Goal: Transaction & Acquisition: Purchase product/service

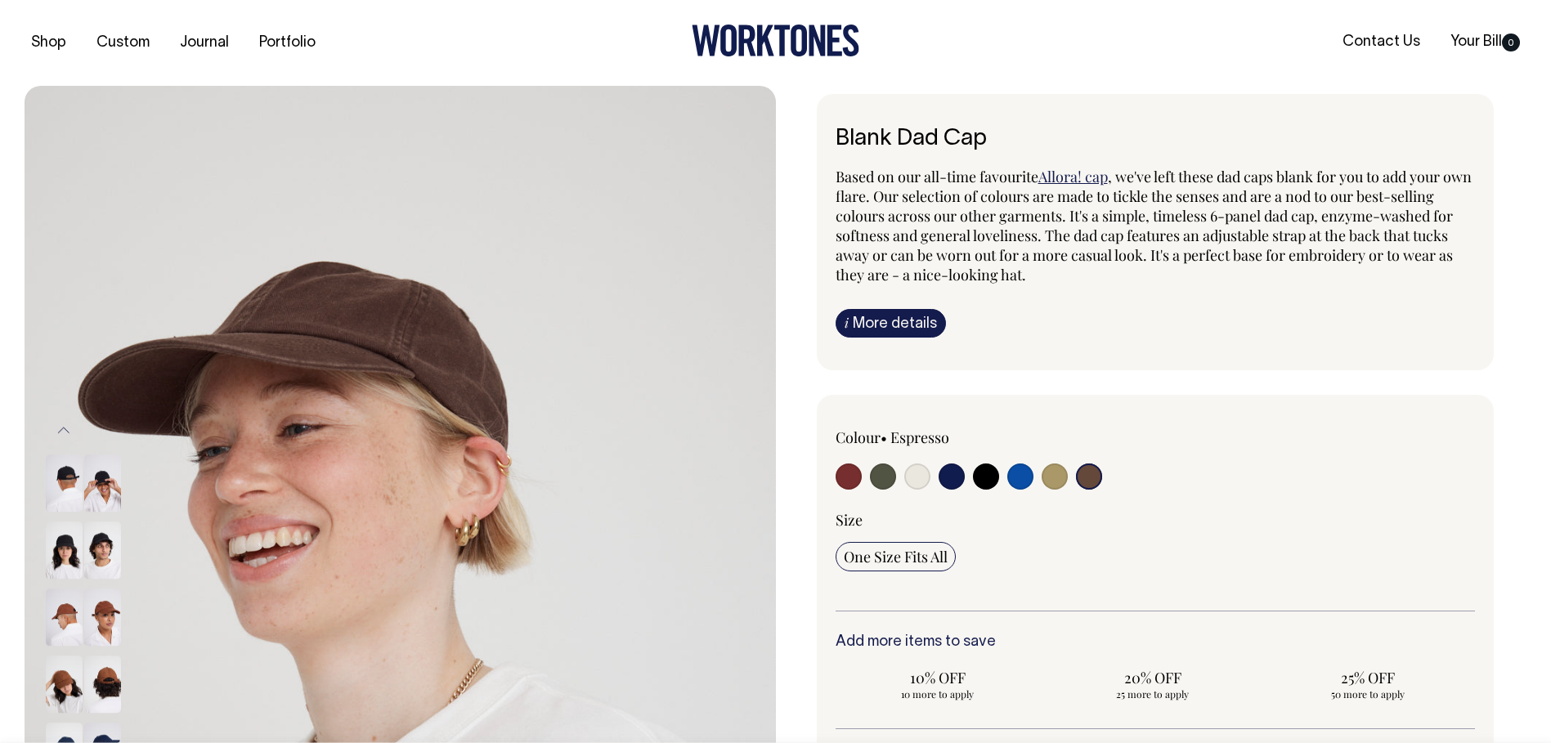
select select "Espresso"
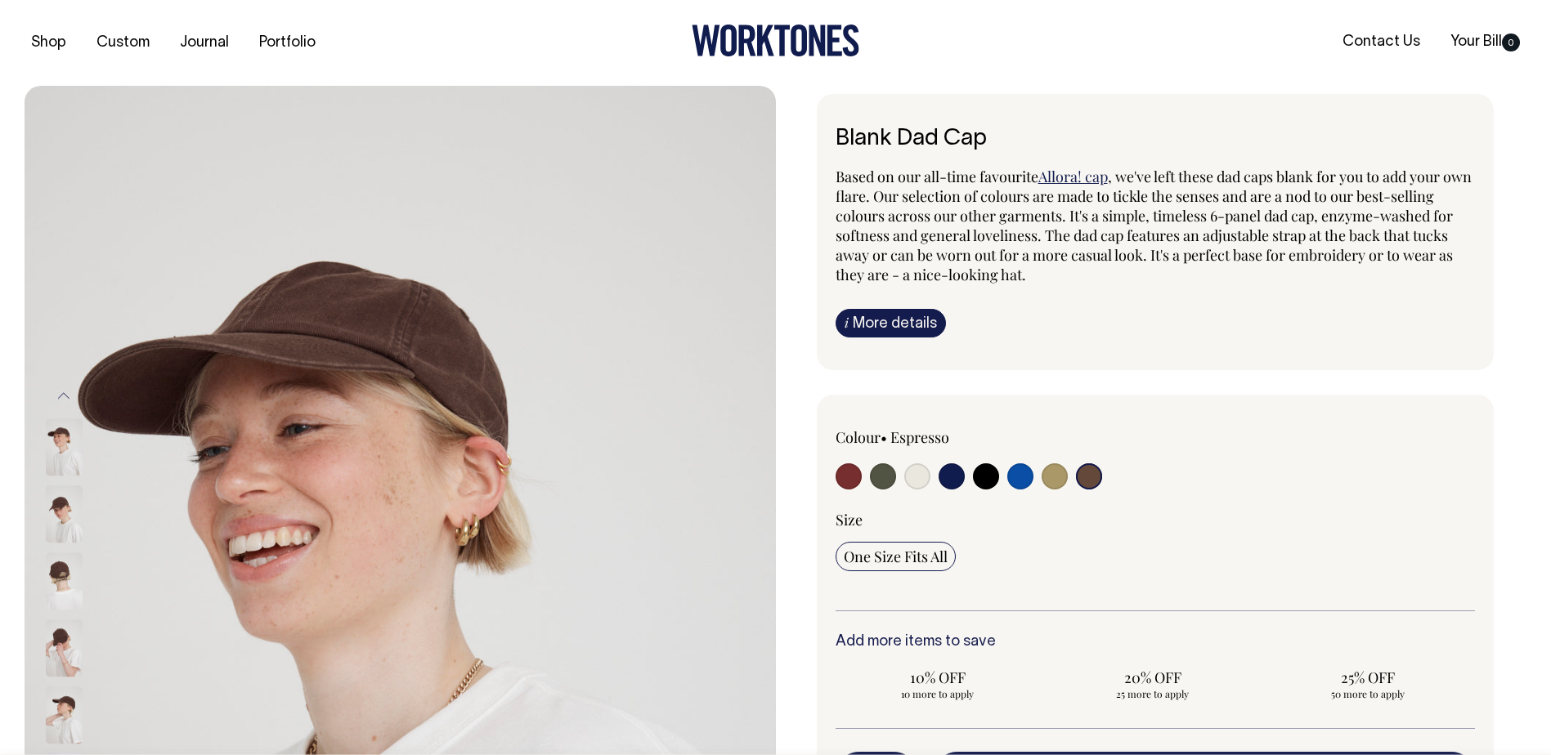
click at [953, 480] on input "radio" at bounding box center [951, 476] width 26 height 26
radio input "true"
select select "Dark Navy"
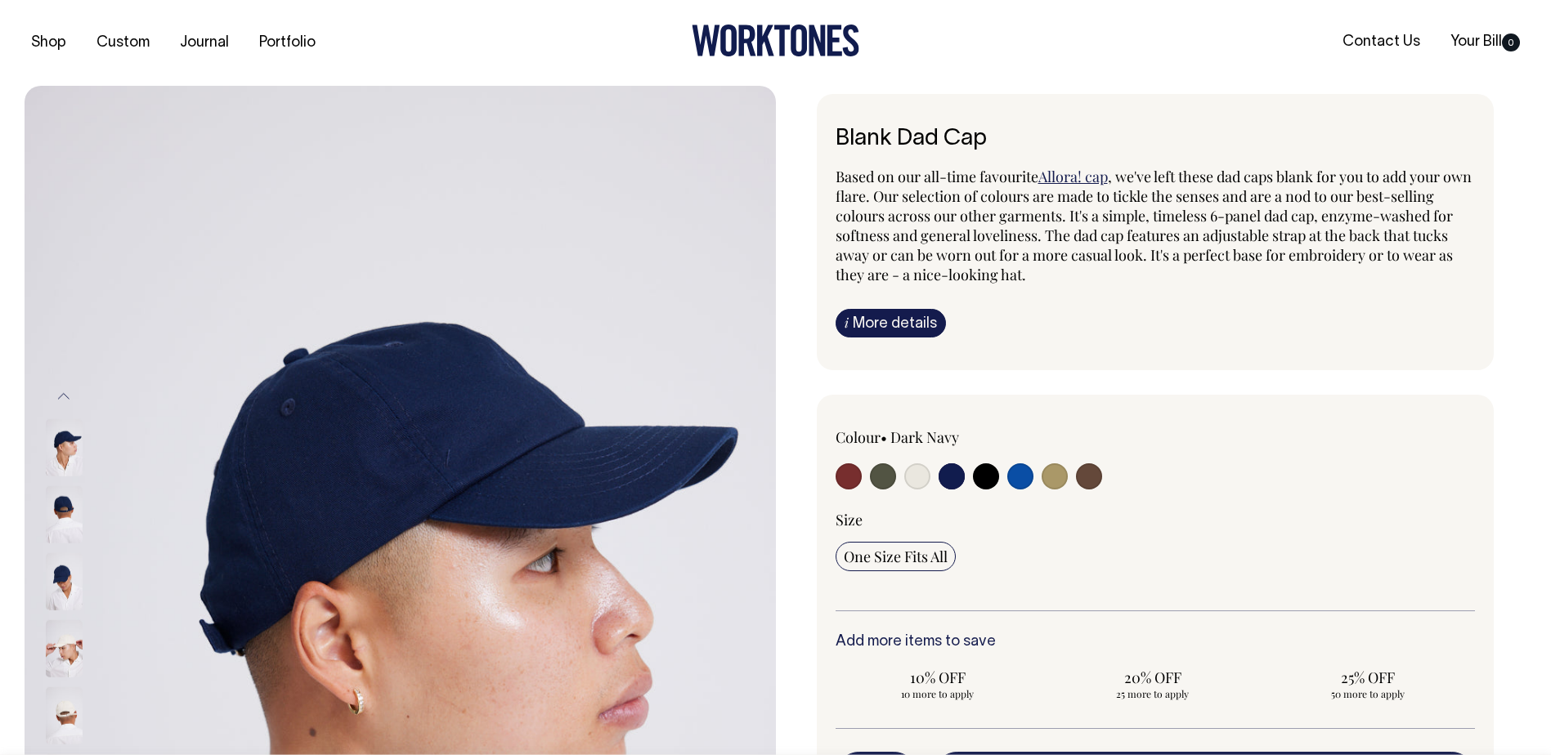
click at [956, 476] on input "radio" at bounding box center [951, 476] width 26 height 26
click at [60, 513] on img at bounding box center [64, 514] width 37 height 57
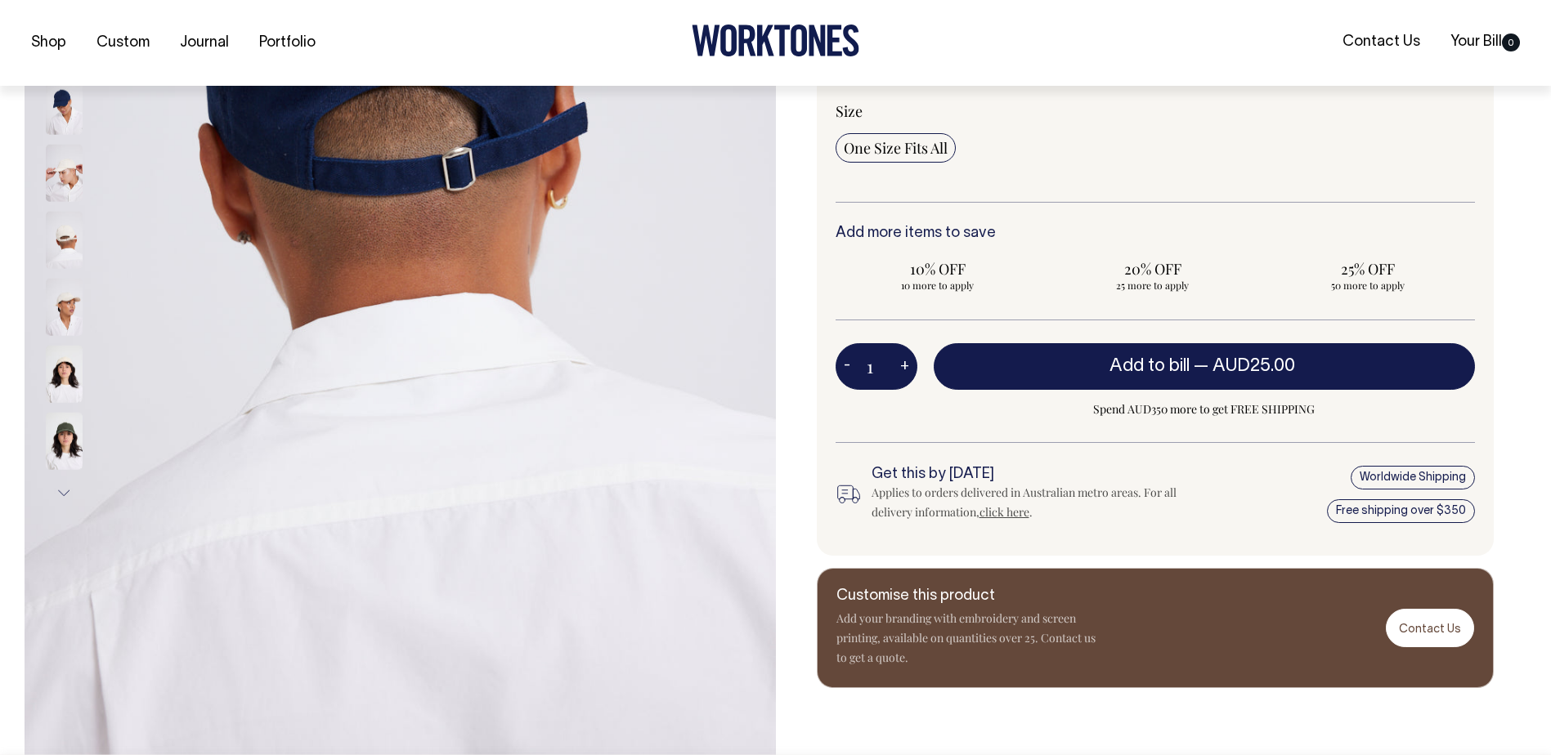
scroll to position [410, 0]
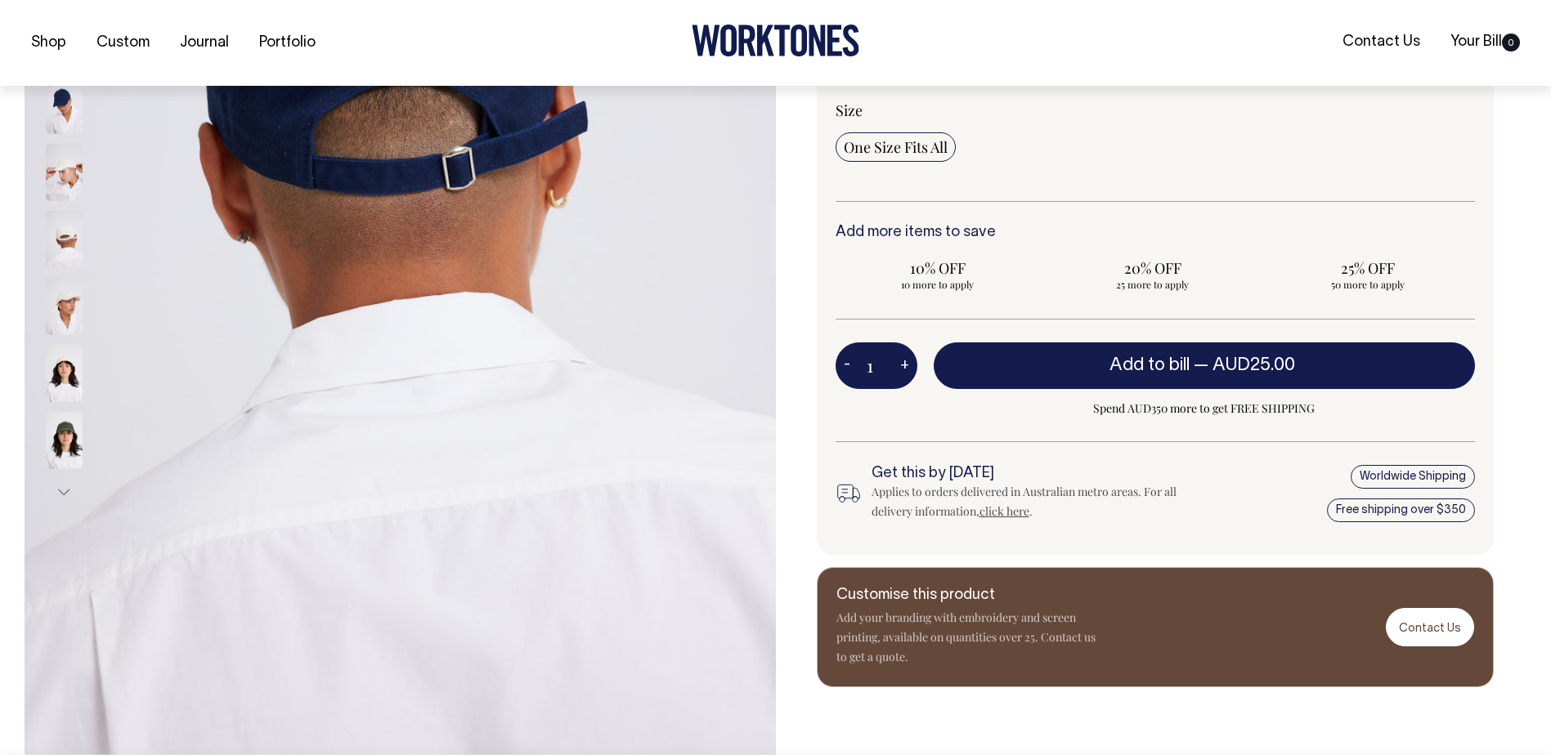
drag, startPoint x: 881, startPoint y: 368, endPoint x: 844, endPoint y: 368, distance: 37.6
click at [844, 368] on div "1 - +" at bounding box center [876, 365] width 82 height 46
type input "25"
radio input "true"
type input "25"
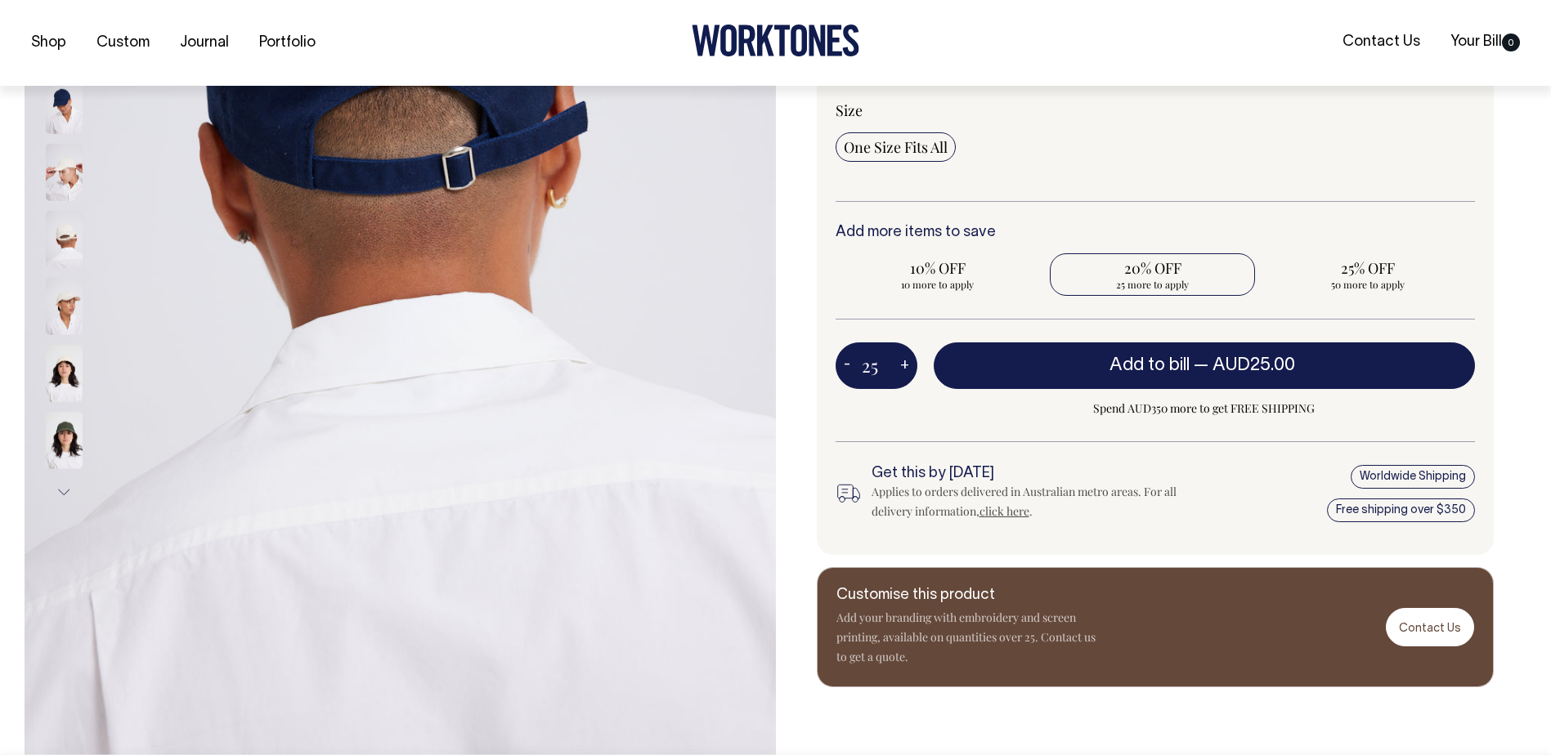
click at [1048, 212] on div "Colour • Dark Navy" at bounding box center [1156, 270] width 678 height 571
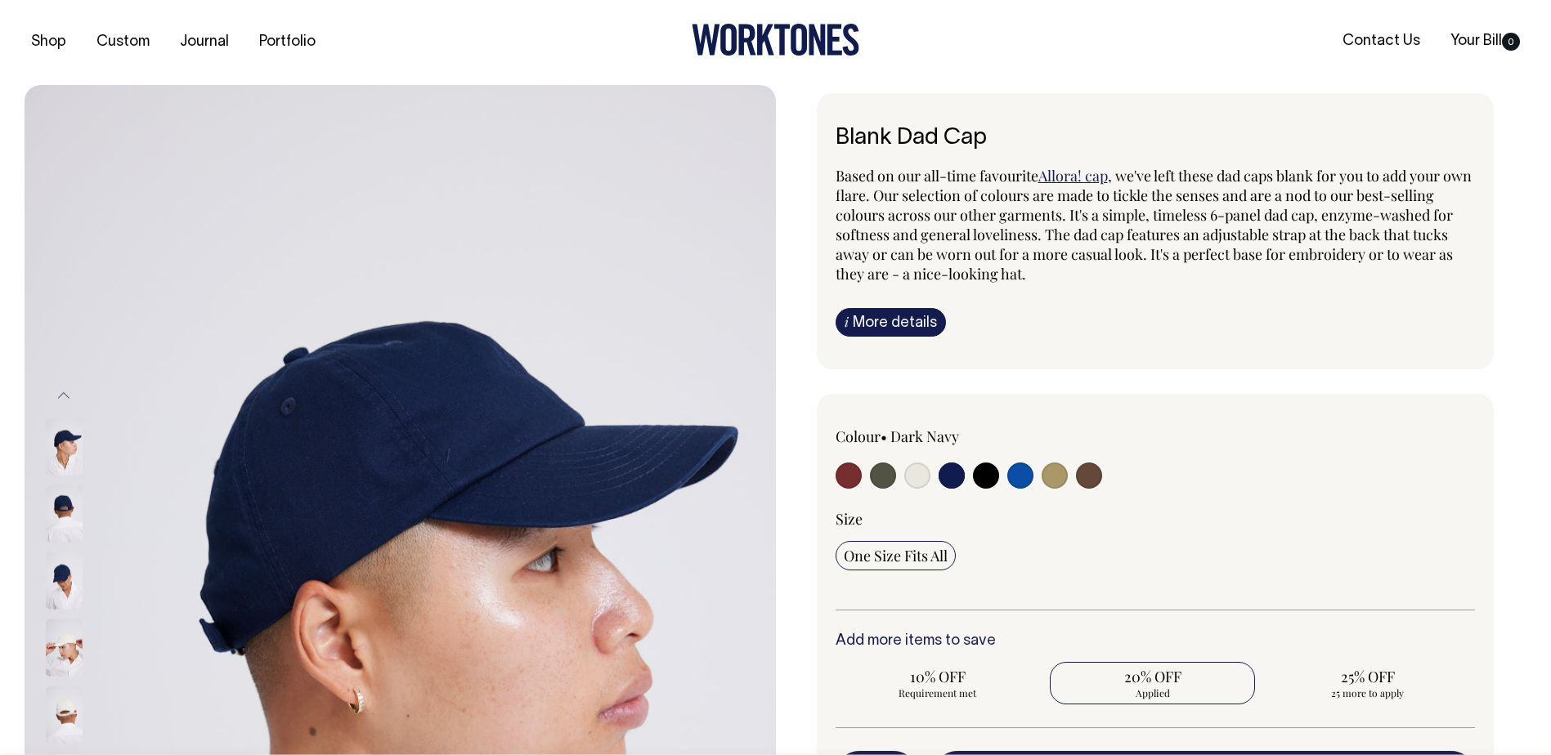
scroll to position [0, 0]
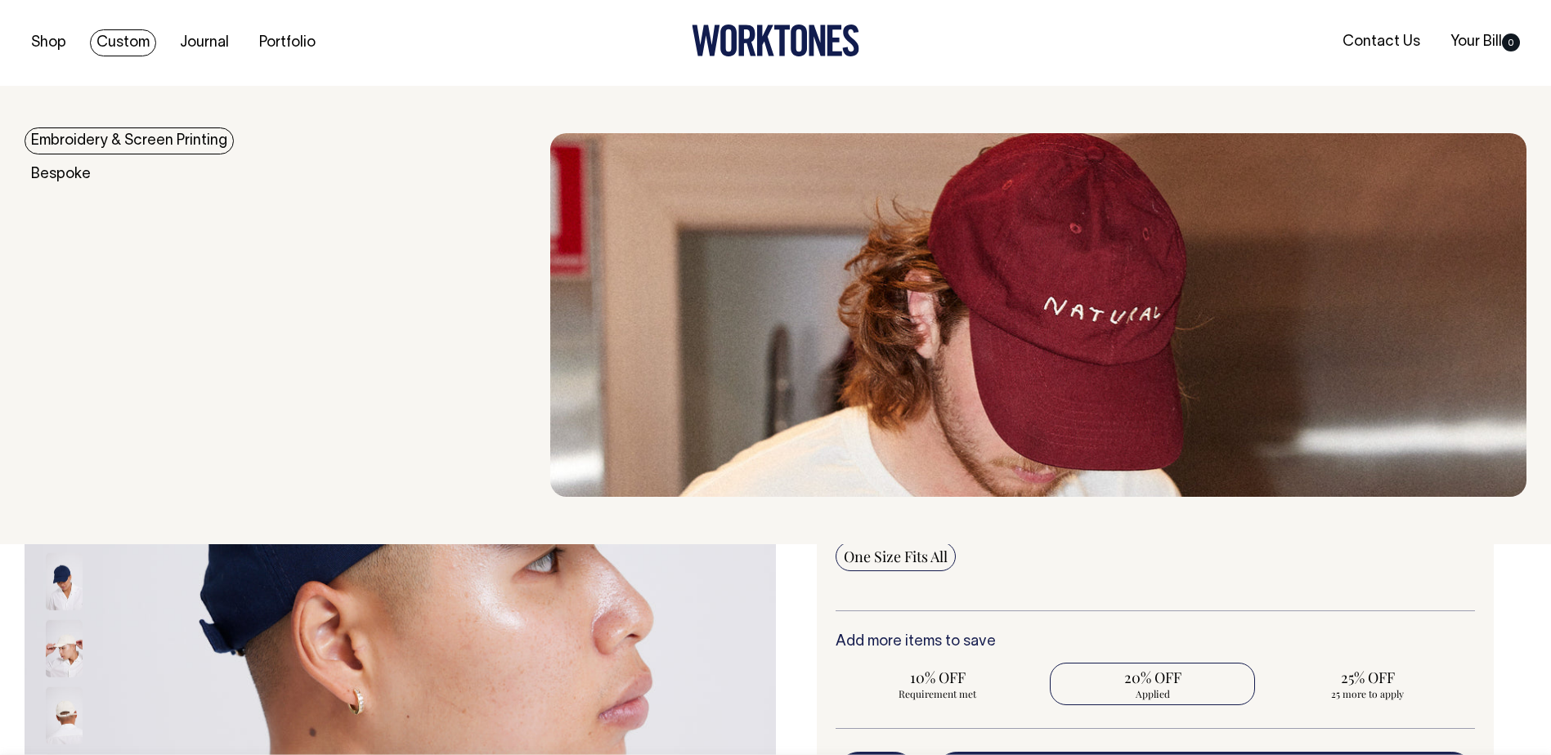
click at [83, 143] on link "Embroidery & Screen Printing" at bounding box center [129, 141] width 209 height 27
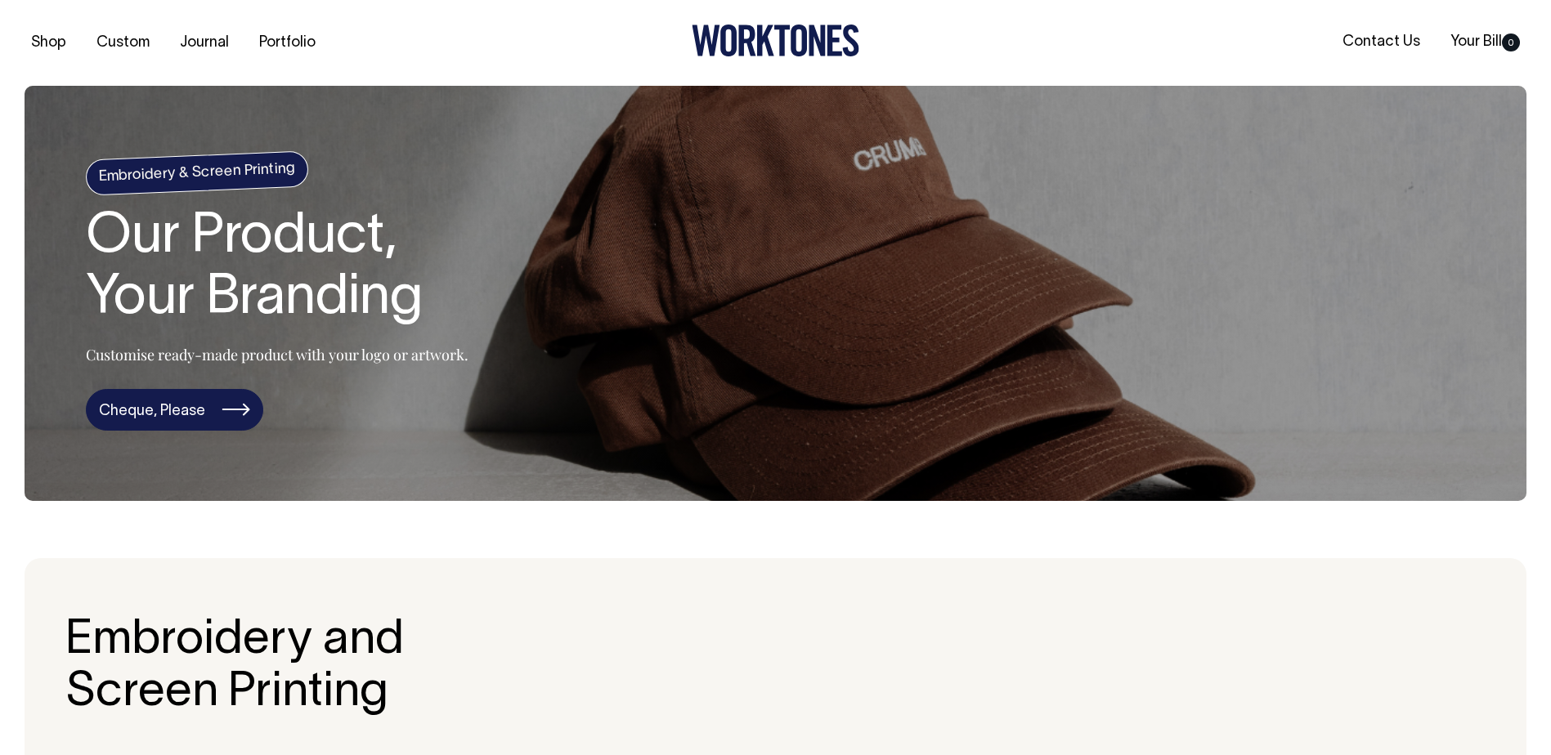
click at [170, 400] on link "Cheque, Please" at bounding box center [174, 410] width 177 height 43
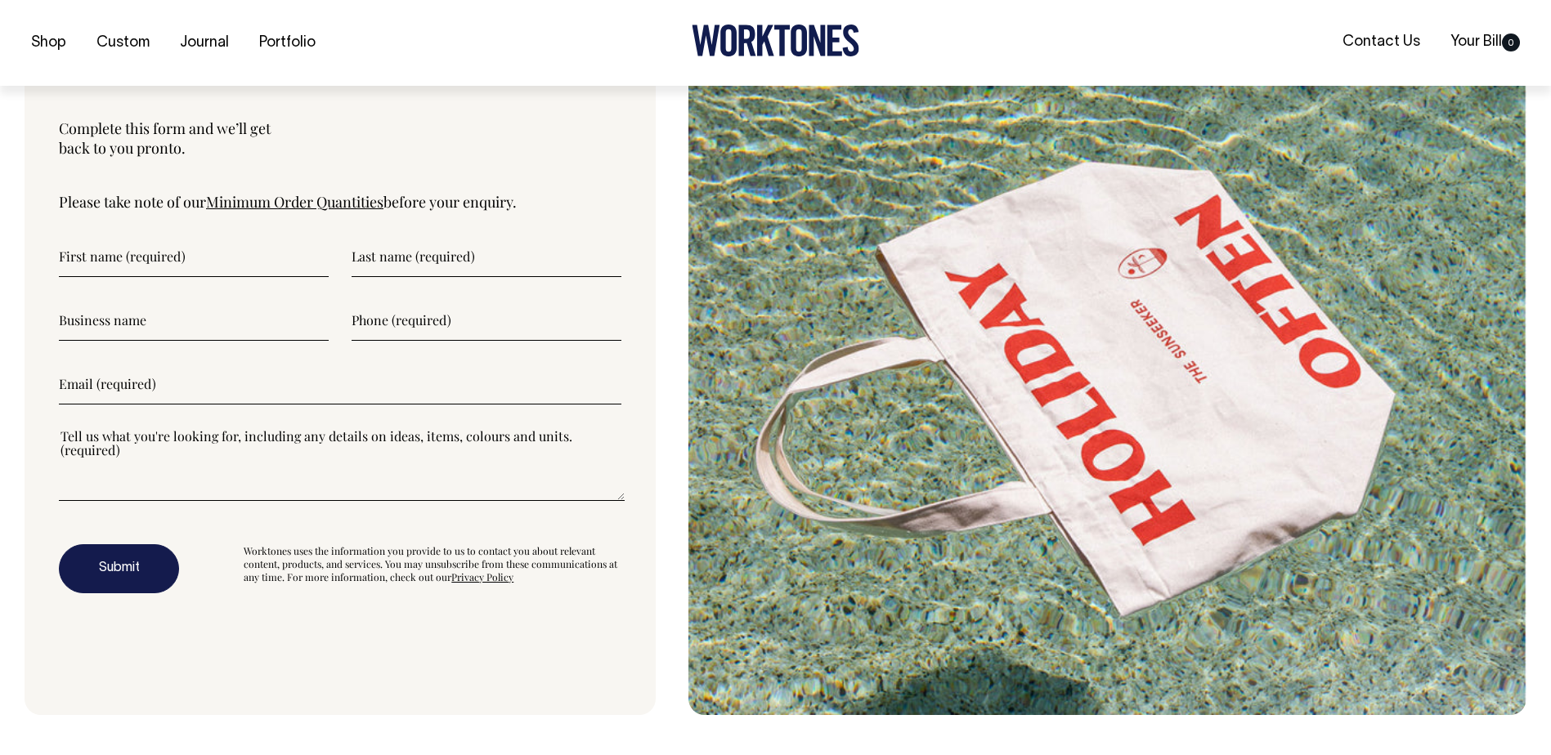
scroll to position [4377, 0]
